Goal: Navigation & Orientation: Find specific page/section

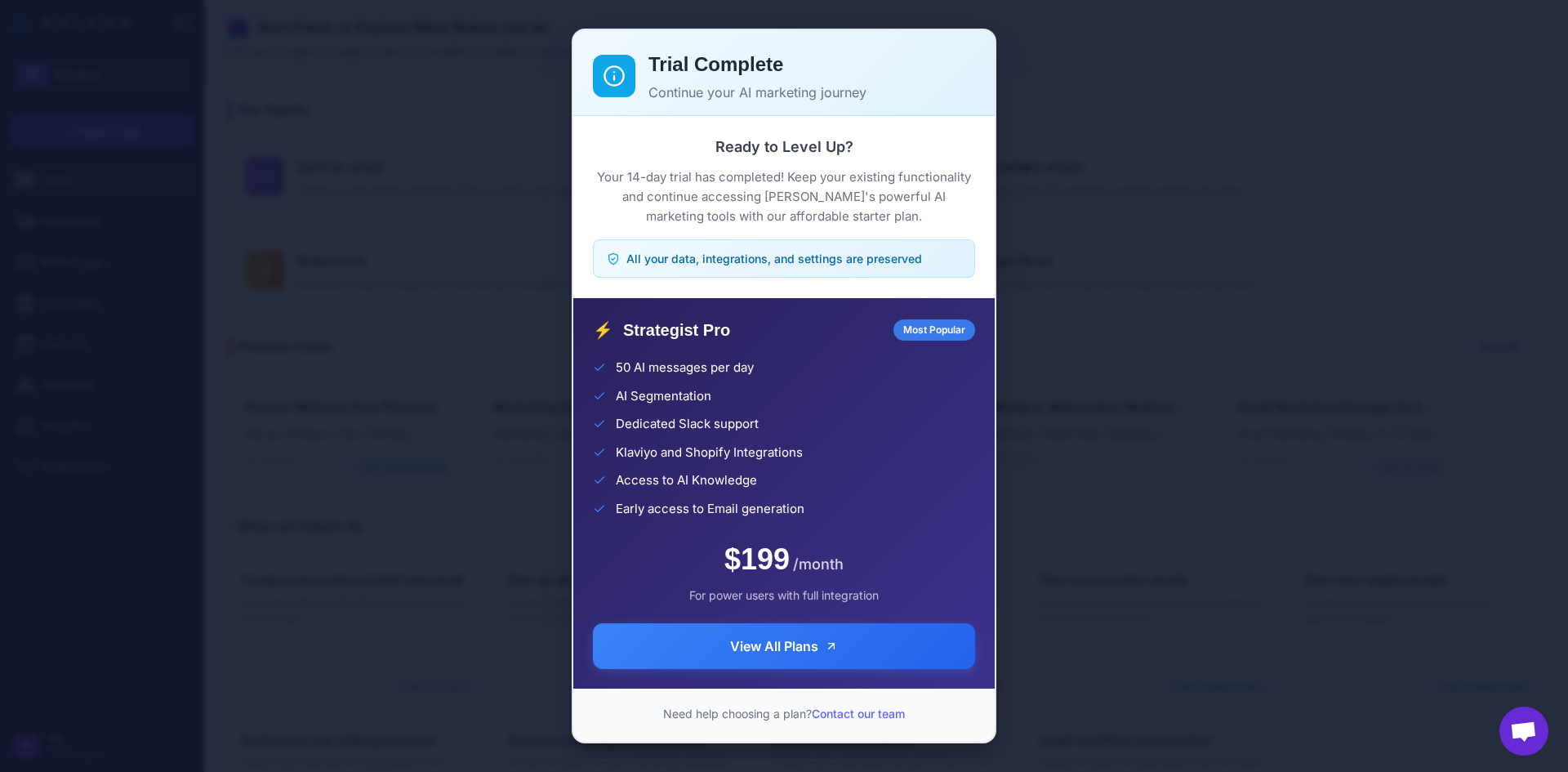
click at [1047, 278] on div "Trial Complete Continue your AI marketing journey Ready to Level Up? Your 14-da…" at bounding box center [784, 386] width 1568 height 746
